Goal: Contribute content: Contribute content

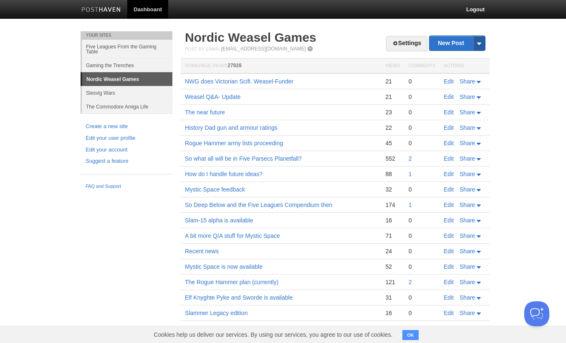
scroll to position [0, 0]
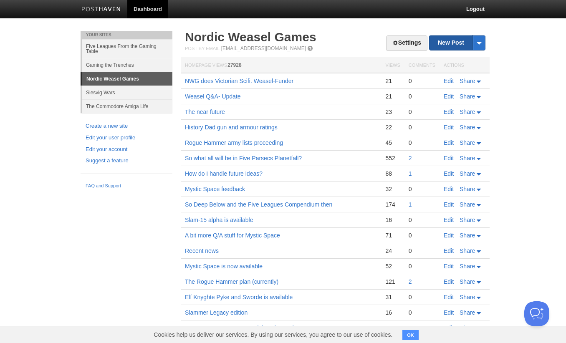
click at [434, 44] on link "New Post" at bounding box center [457, 42] width 56 height 15
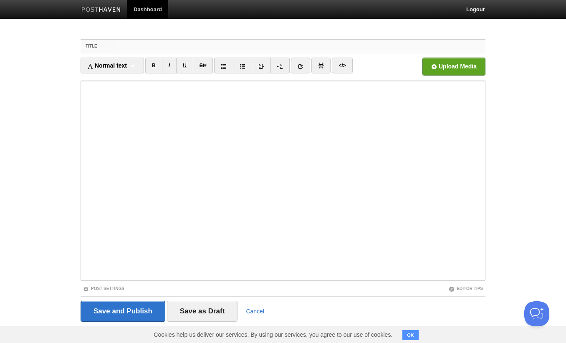
type input "D"
type input "More details about Victorian [DEMOGRAPHIC_DATA] rules"
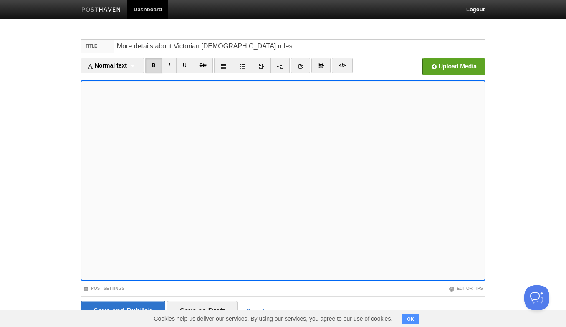
click at [155, 61] on link "B" at bounding box center [153, 66] width 17 height 16
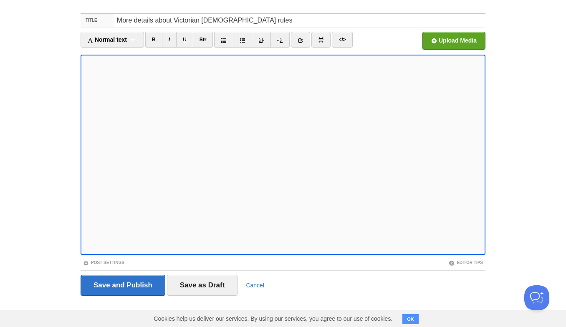
scroll to position [25, 0]
click at [173, 44] on link "I" at bounding box center [169, 40] width 15 height 16
click at [187, 43] on link "U" at bounding box center [184, 40] width 17 height 16
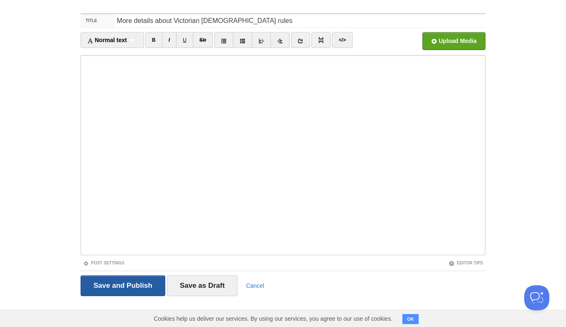
click at [124, 289] on input "Save and Publish" at bounding box center [123, 285] width 85 height 21
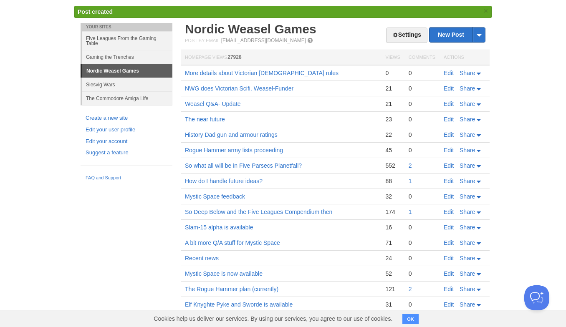
click at [229, 72] on link "More details about Victorian [DEMOGRAPHIC_DATA] rules" at bounding box center [262, 73] width 154 height 7
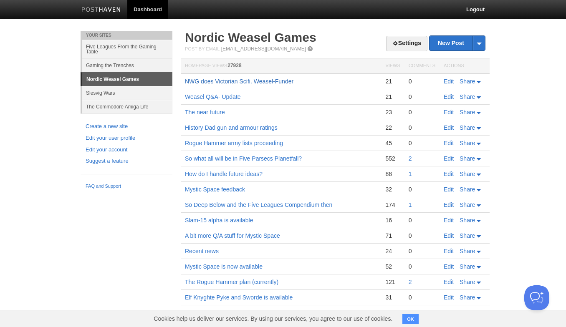
click at [226, 83] on link "NWG does Victorian Scifi. Weasel-Funder" at bounding box center [239, 81] width 109 height 7
